Goal: Navigation & Orientation: Find specific page/section

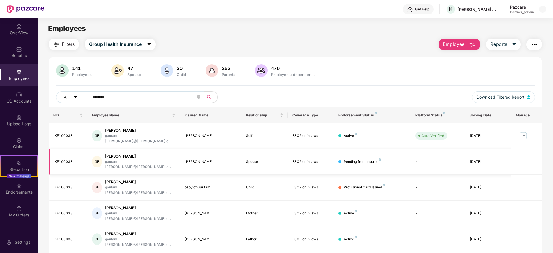
scroll to position [18, 0]
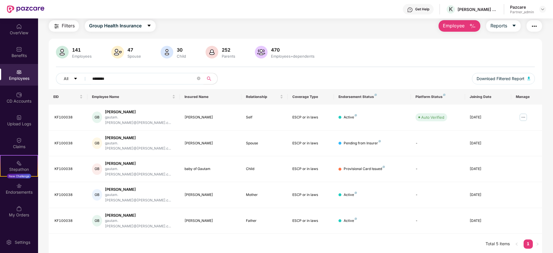
click at [541, 9] on img at bounding box center [542, 9] width 5 height 5
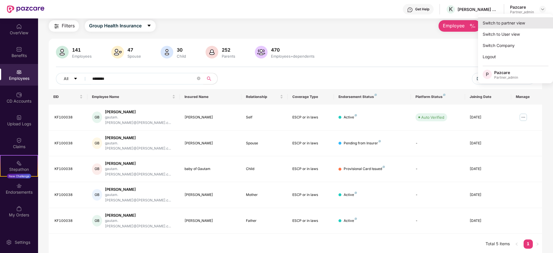
click at [521, 24] on div "Switch to partner view" at bounding box center [515, 22] width 75 height 11
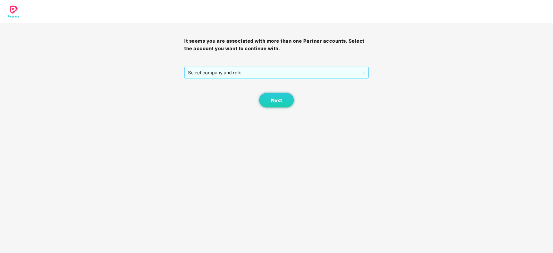
click at [286, 74] on span "Select company and role" at bounding box center [276, 72] width 177 height 11
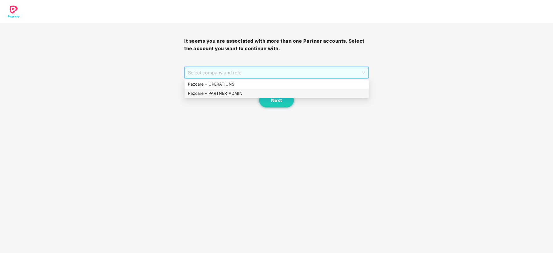
click at [253, 90] on div "Pazcare - PARTNER_ADMIN" at bounding box center [276, 93] width 177 height 6
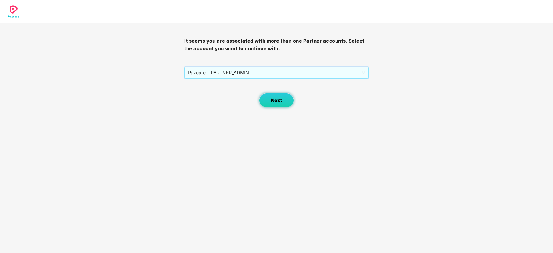
click at [271, 103] on span "Next" at bounding box center [276, 100] width 11 height 5
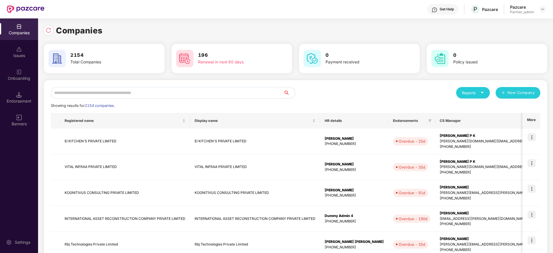
click at [164, 91] on input "text" at bounding box center [167, 93] width 232 height 12
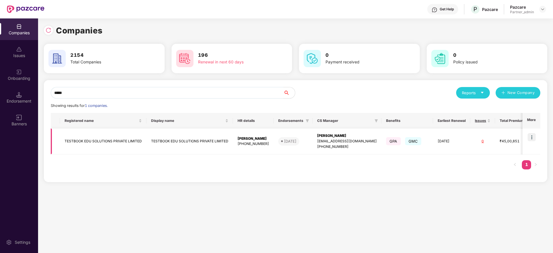
type input "*****"
click at [534, 136] on img at bounding box center [531, 137] width 8 height 8
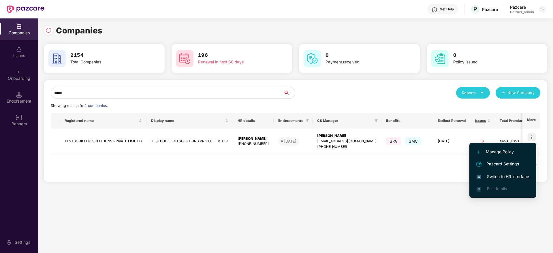
click at [500, 175] on span "Switch to HR interface" at bounding box center [502, 176] width 52 height 6
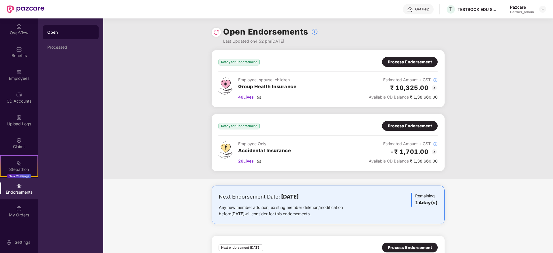
click at [214, 34] on img at bounding box center [216, 32] width 6 height 6
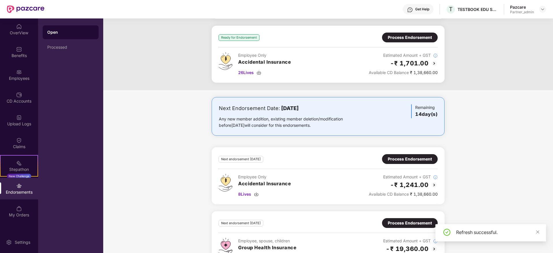
scroll to position [111, 0]
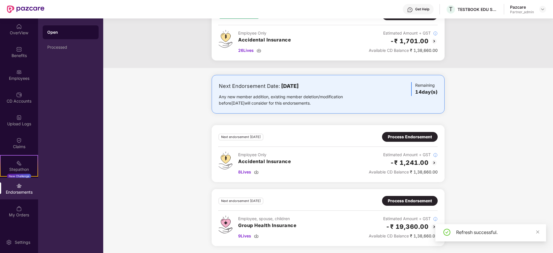
click at [400, 205] on div "Process Endorsement" at bounding box center [410, 201] width 56 height 10
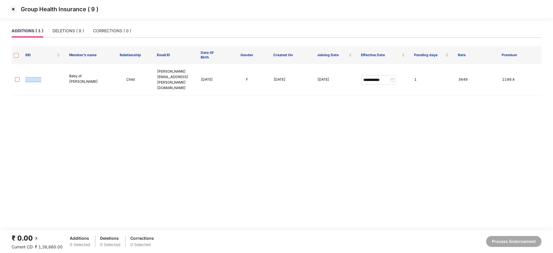
click at [15, 12] on img at bounding box center [13, 9] width 9 height 9
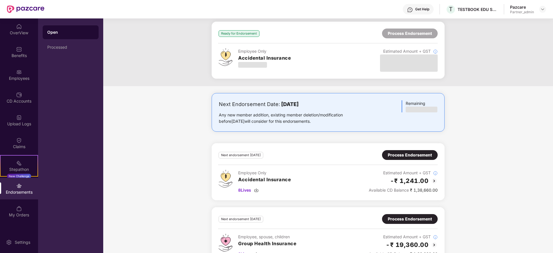
scroll to position [111, 0]
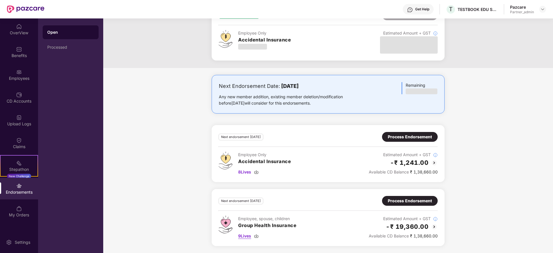
click at [258, 236] on img at bounding box center [256, 236] width 5 height 5
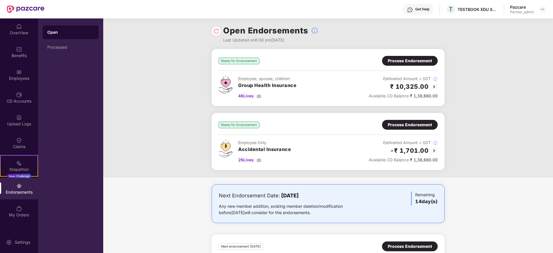
scroll to position [0, 0]
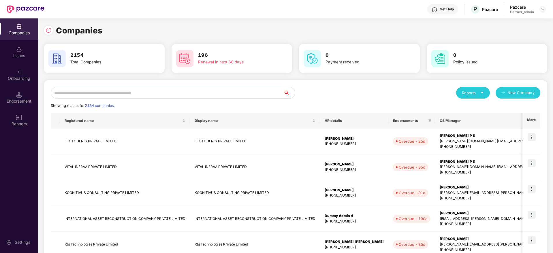
click at [180, 93] on input "text" at bounding box center [167, 93] width 232 height 12
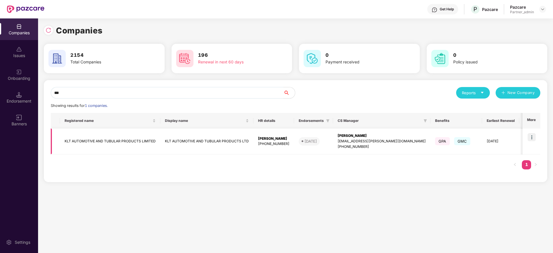
scroll to position [0, 70]
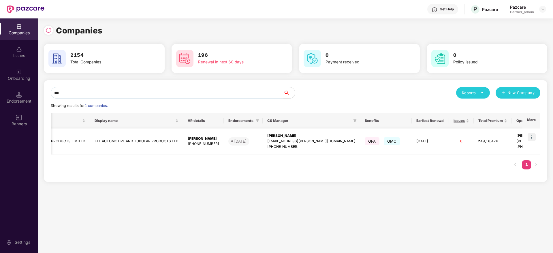
type input "***"
